Goal: Task Accomplishment & Management: Manage account settings

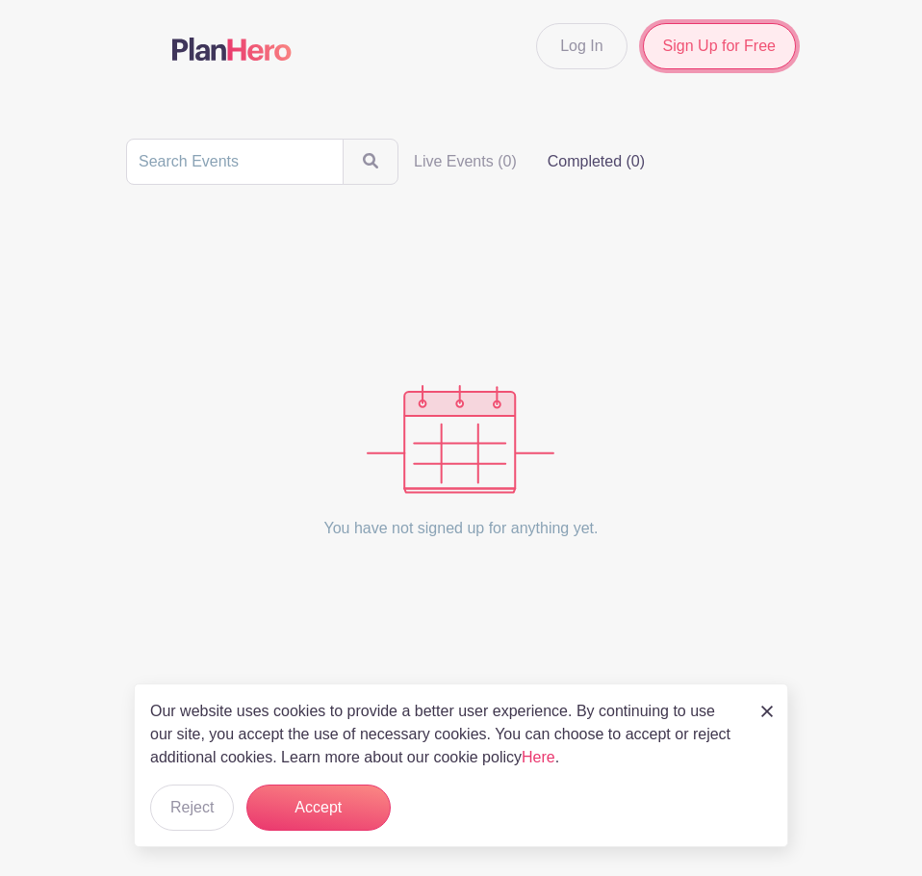
click at [713, 56] on link "Sign Up for Free" at bounding box center [719, 46] width 153 height 46
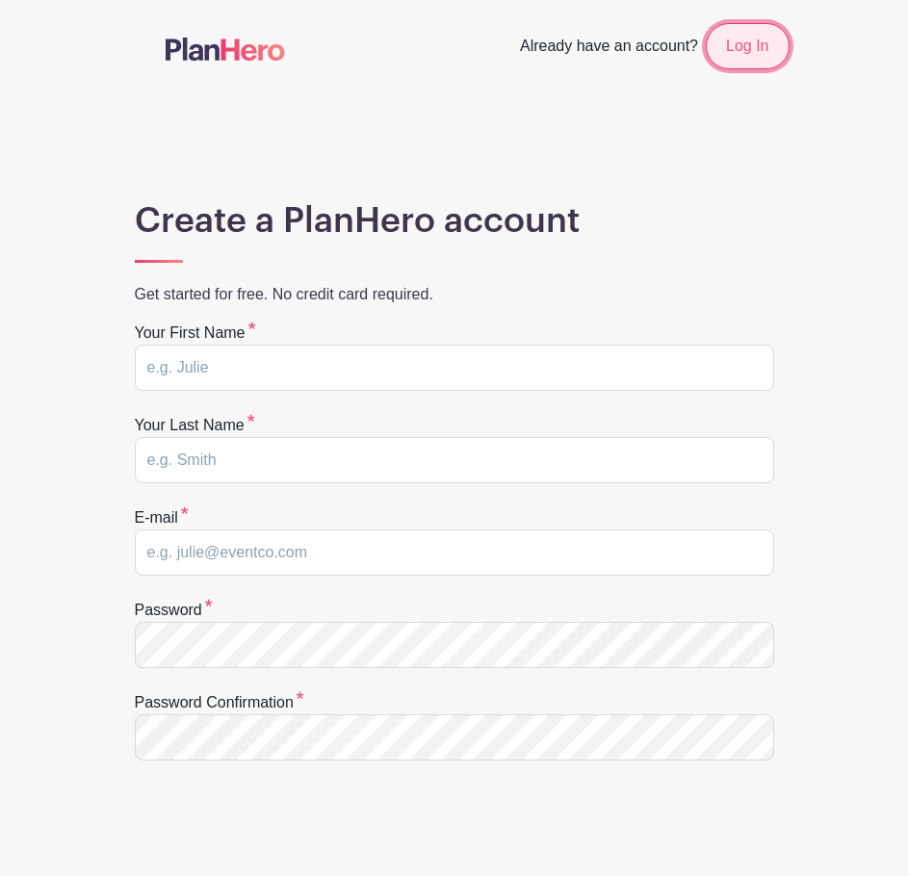
click at [766, 47] on link "Log In" at bounding box center [747, 46] width 83 height 46
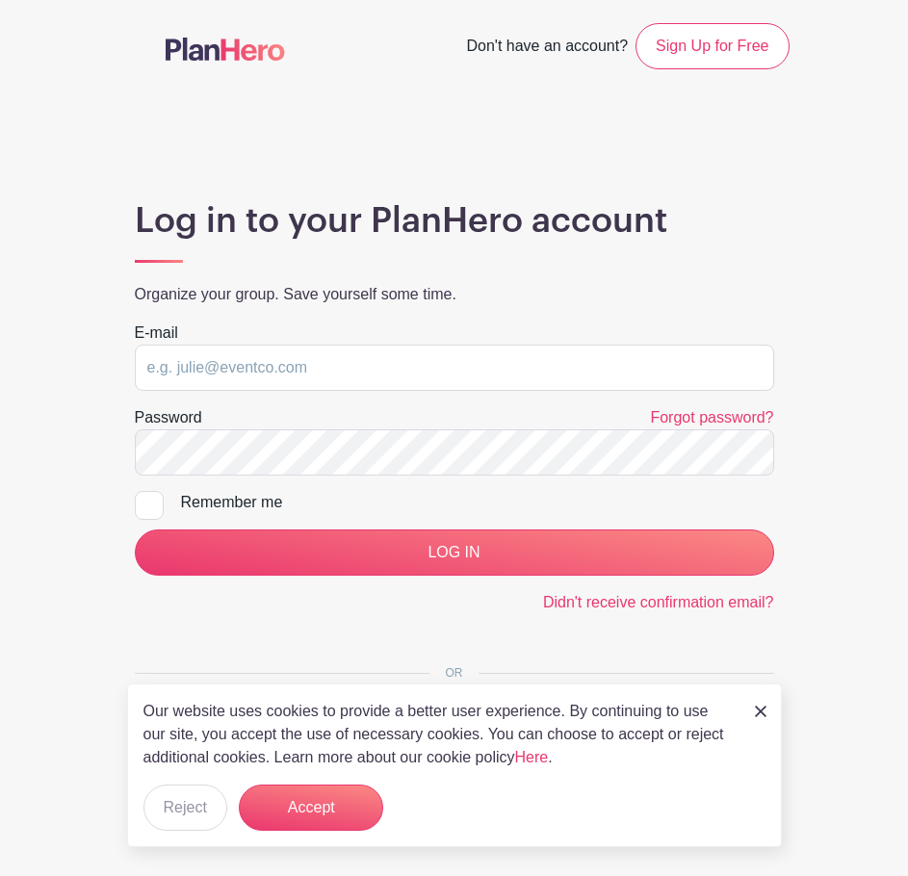
click at [754, 374] on keeper-lock "Open Keeper Popup" at bounding box center [751, 368] width 23 height 23
click at [653, 319] on div "Log in to your PlanHero account Organize your group. Save yourself some time." at bounding box center [454, 260] width 670 height 121
click at [260, 330] on div "E-mail" at bounding box center [454, 356] width 639 height 69
click at [244, 372] on input "email" at bounding box center [454, 368] width 639 height 46
type input "[PERSON_NAME][EMAIL_ADDRESS][PERSON_NAME][DOMAIN_NAME]"
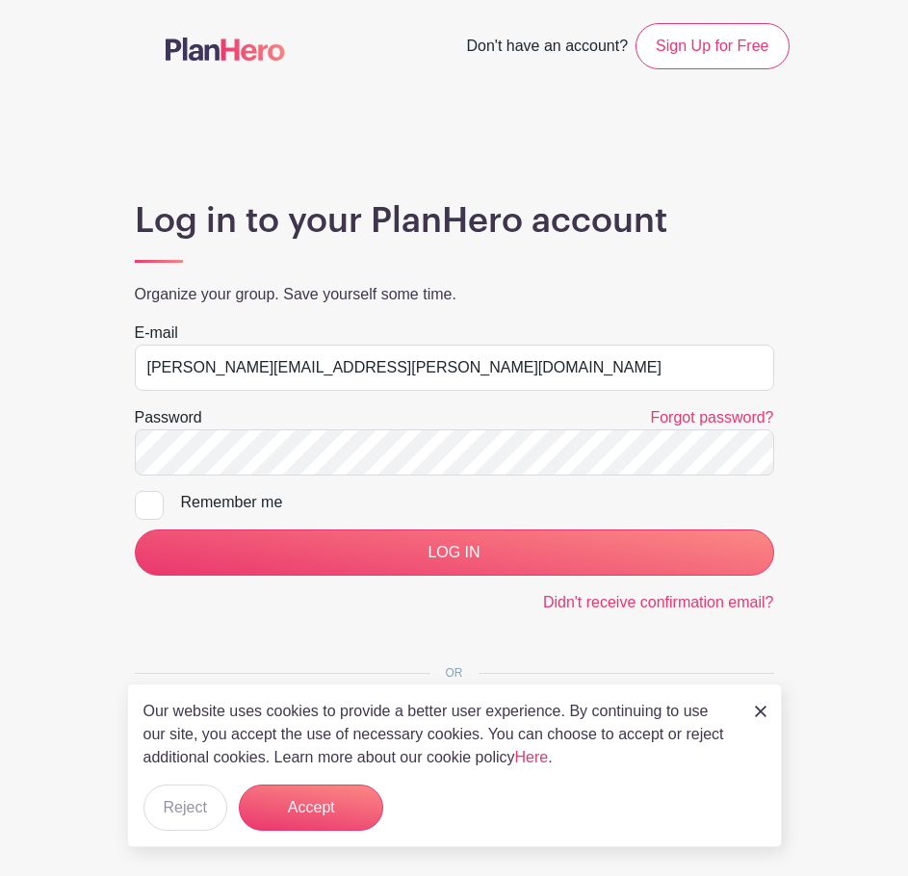
click at [751, 452] on keeper-lock "Open Keeper Popup" at bounding box center [751, 453] width 23 height 23
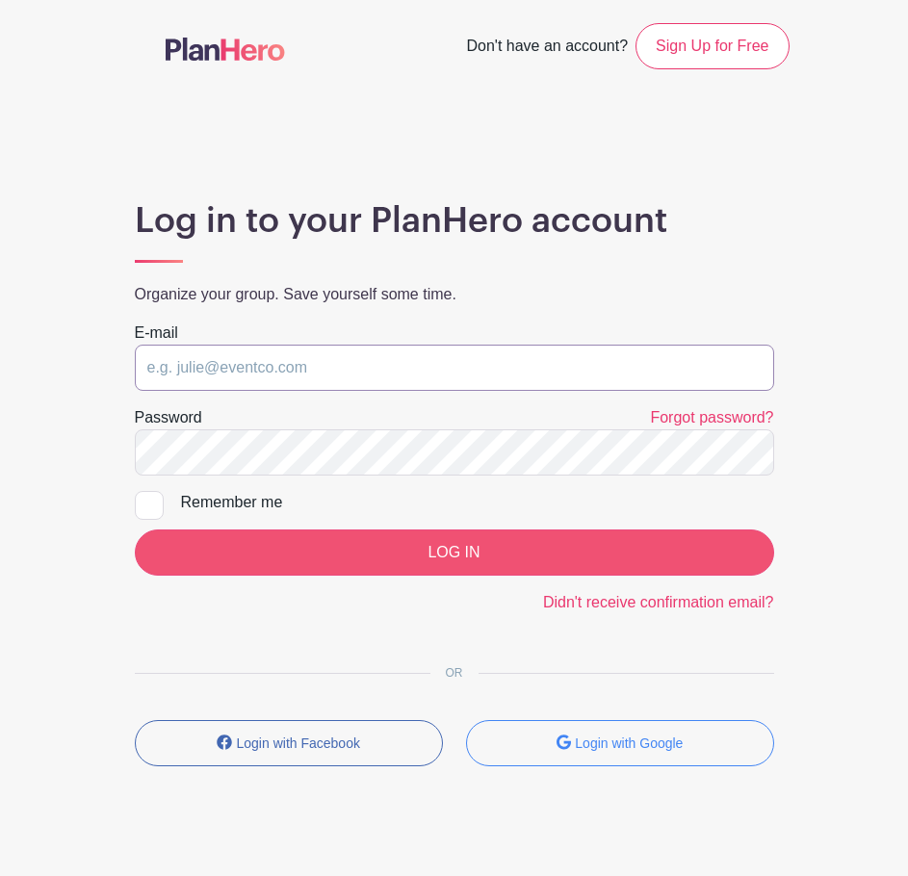
type input "[PERSON_NAME][EMAIL_ADDRESS][PERSON_NAME][DOMAIN_NAME]"
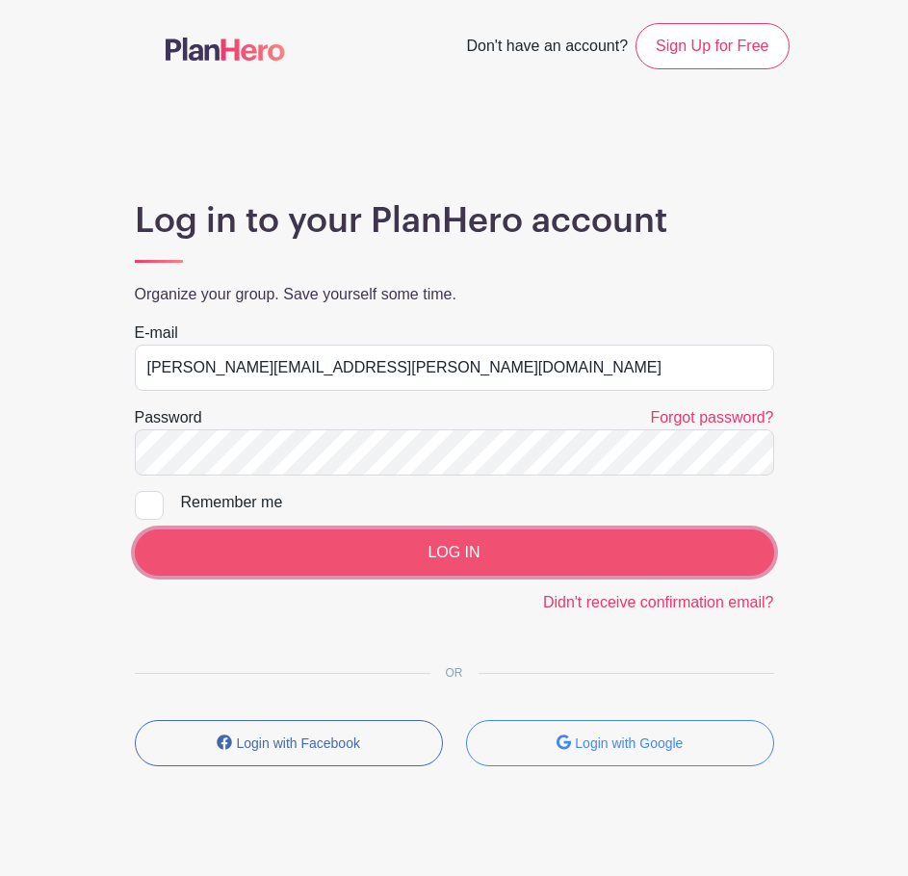
click at [562, 552] on input "LOG IN" at bounding box center [454, 553] width 639 height 46
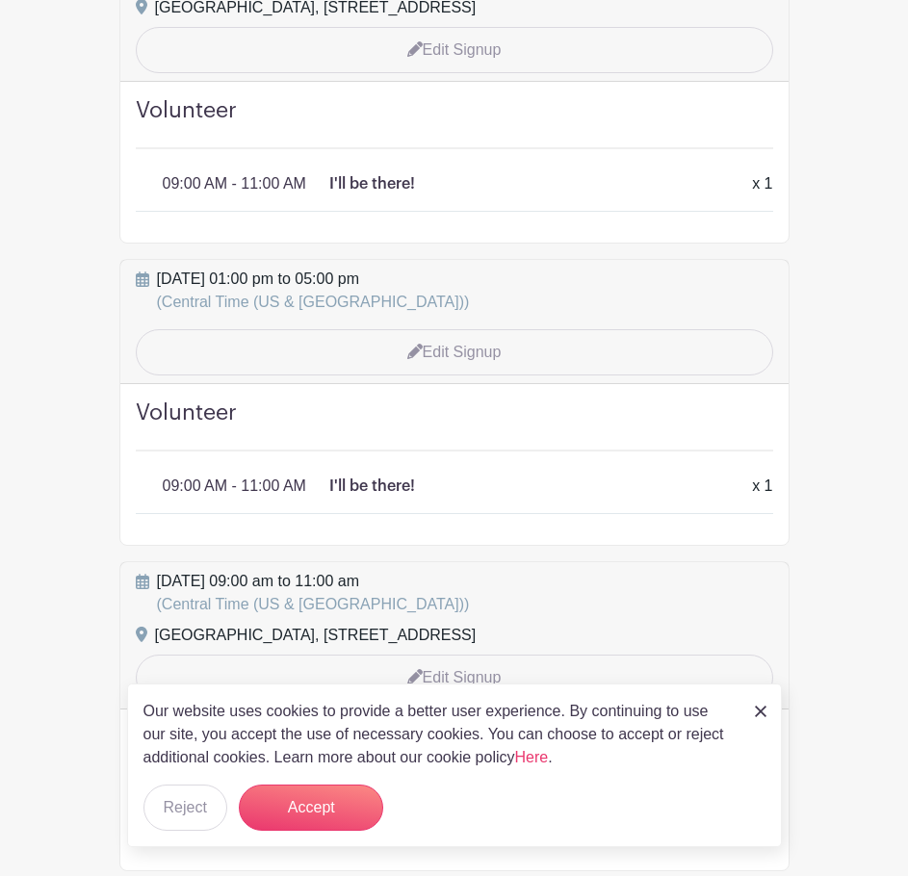
scroll to position [1252, 0]
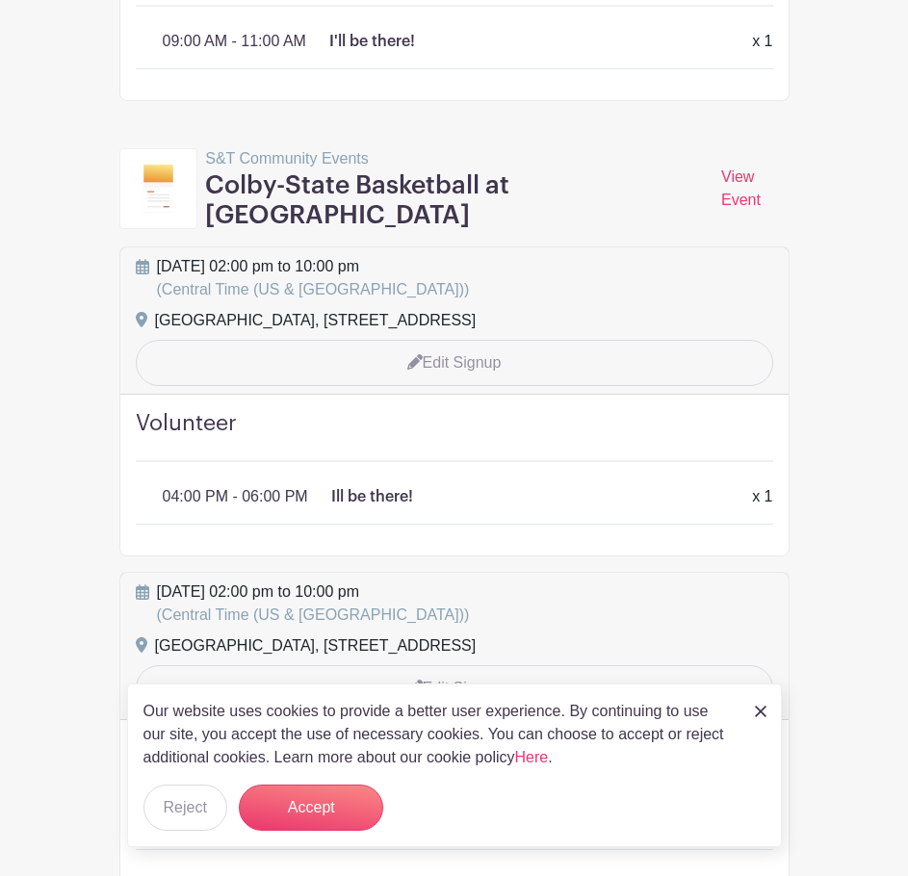
click at [765, 719] on div "Our website uses cookies to provide a better user experience. By continuing to …" at bounding box center [454, 766] width 655 height 164
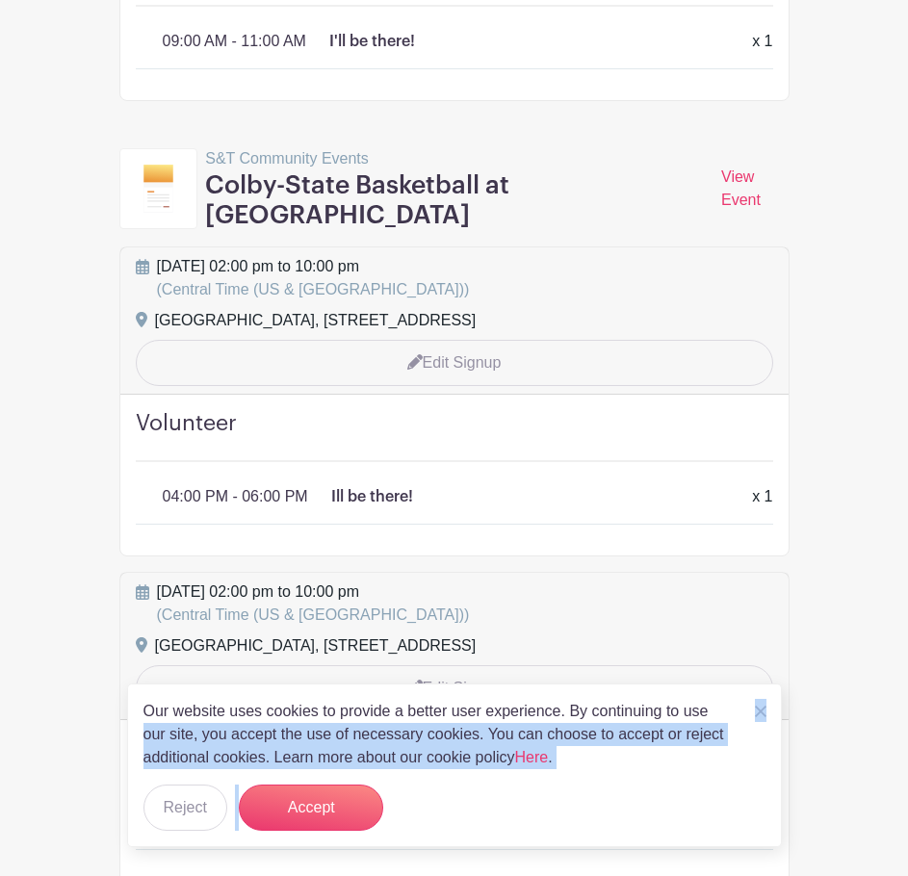
click at [766, 714] on div "Our website uses cookies to provide a better user experience. By continuing to …" at bounding box center [454, 766] width 655 height 164
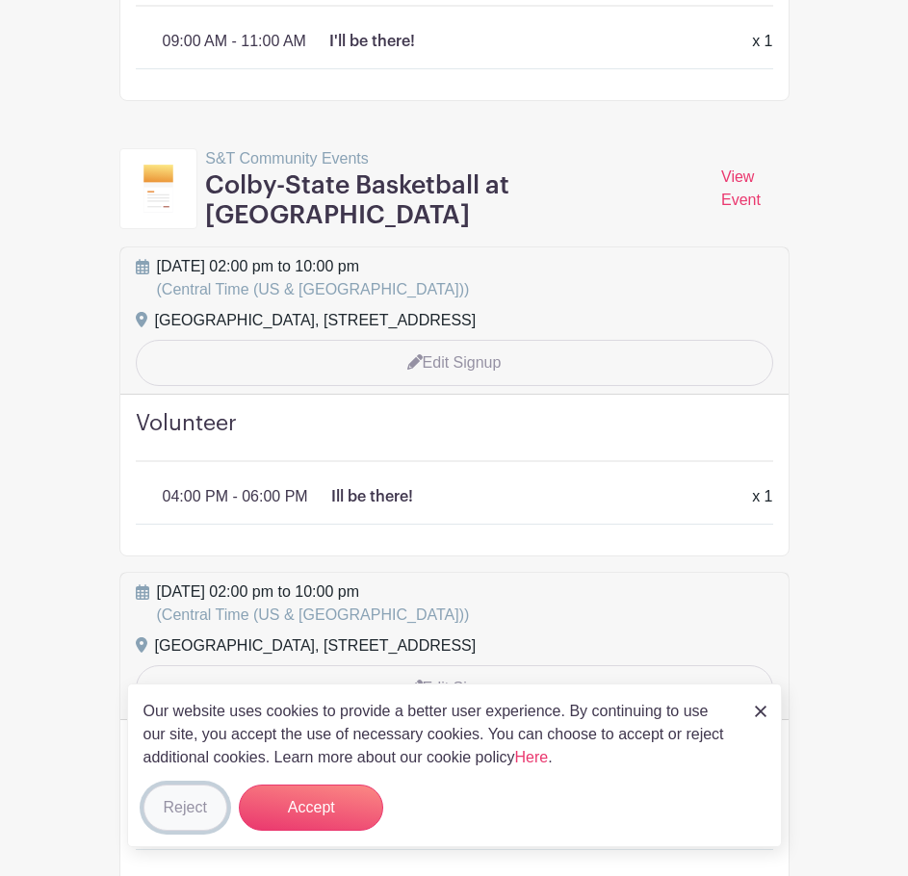
click at [187, 800] on button "Reject" at bounding box center [185, 808] width 84 height 46
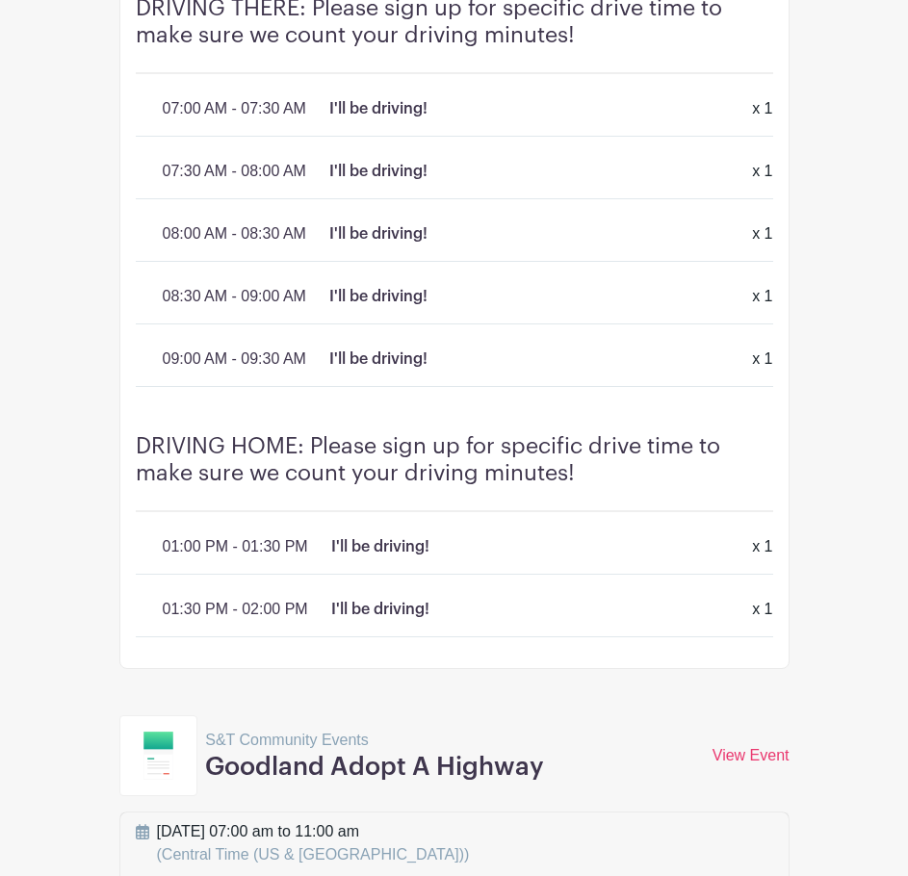
scroll to position [3948, 0]
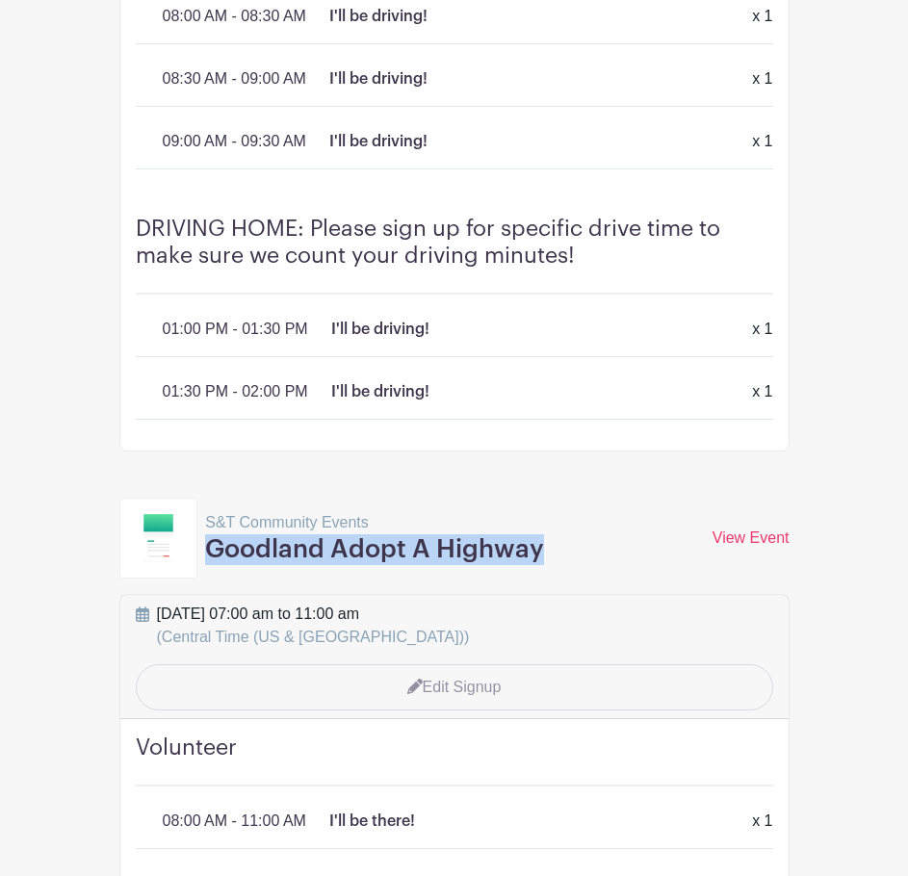
drag, startPoint x: 214, startPoint y: 542, endPoint x: 539, endPoint y: 550, distance: 325.6
click at [539, 550] on h3 "Goodland Adopt A Highway" at bounding box center [374, 549] width 339 height 31
copy h3 "Goodland Adopt A Highway"
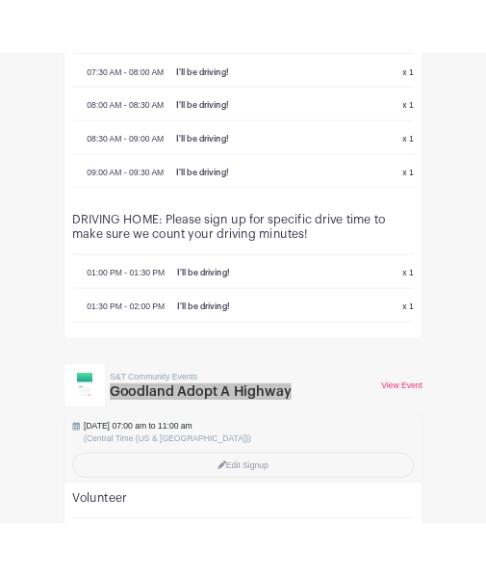
scroll to position [3755, 0]
